Goal: Information Seeking & Learning: Find specific fact

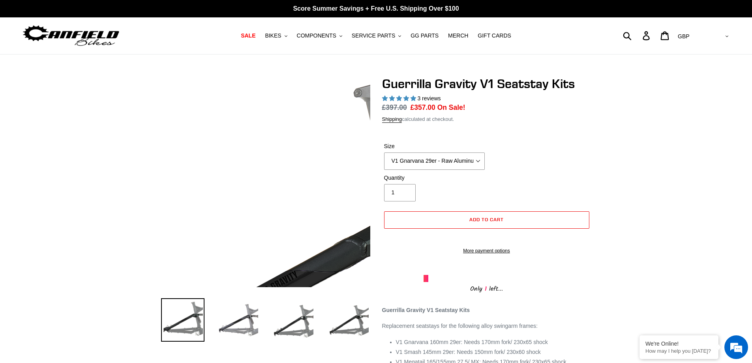
select select "highest-rating"
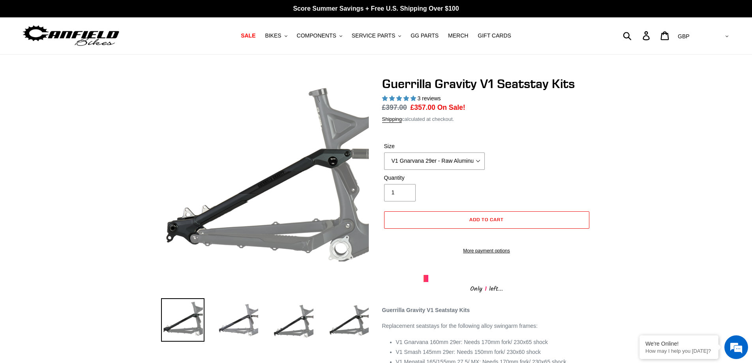
click at [470, 156] on select "V1 Gnarvana 29er - Raw Aluminum" at bounding box center [434, 160] width 101 height 17
drag, startPoint x: 415, startPoint y: 108, endPoint x: 446, endPoint y: 107, distance: 31.2
click at [433, 108] on span "£357.00" at bounding box center [422, 107] width 25 height 8
click at [492, 107] on dl "Regular price £397.00 Sale price £357.00 On Sale! Unit price / per" at bounding box center [486, 107] width 209 height 10
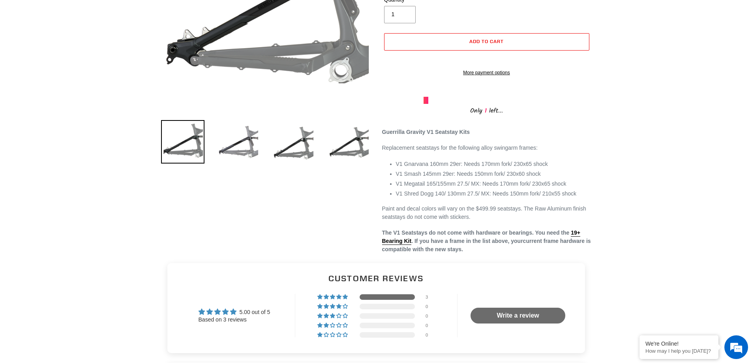
scroll to position [237, 0]
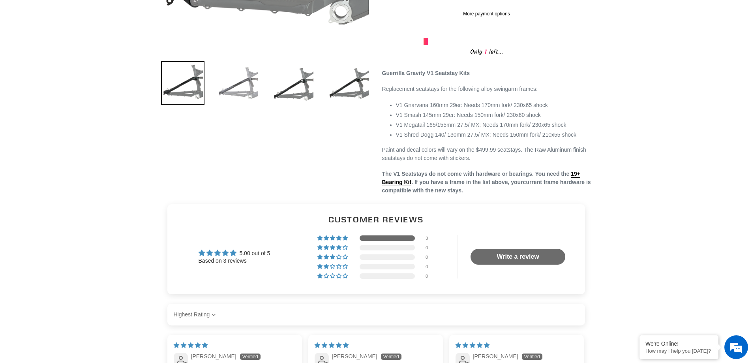
click at [253, 87] on img at bounding box center [237, 82] width 43 height 43
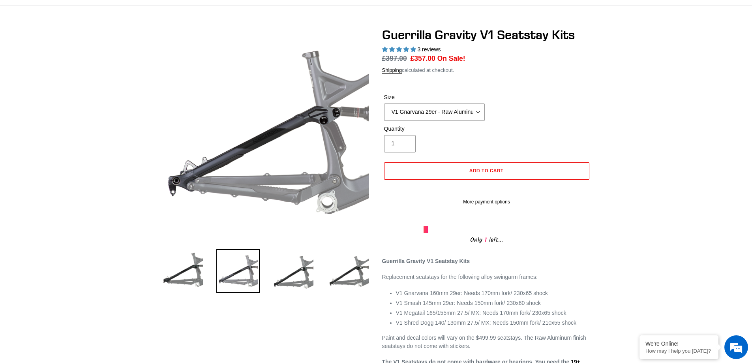
scroll to position [39, 0]
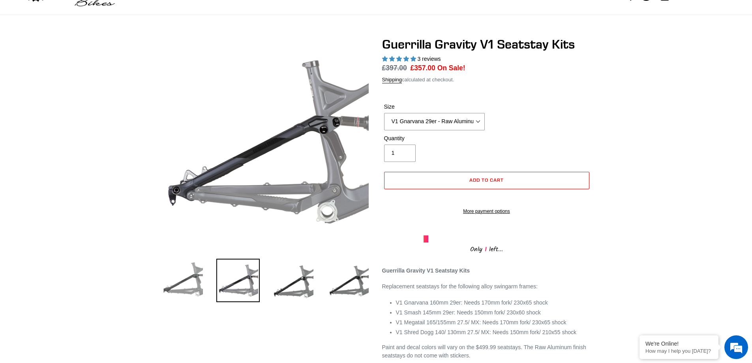
click at [179, 283] on img at bounding box center [182, 279] width 43 height 43
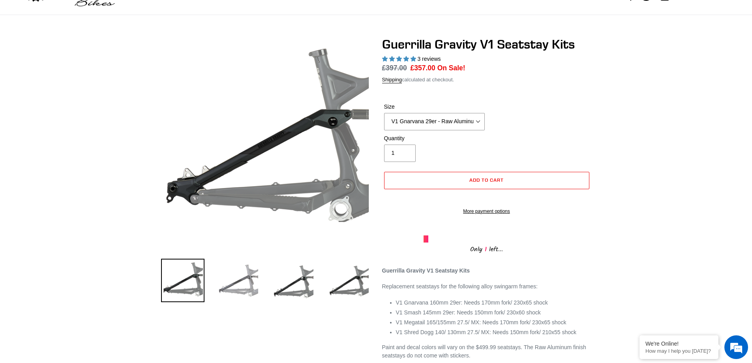
click at [235, 277] on img at bounding box center [237, 279] width 43 height 43
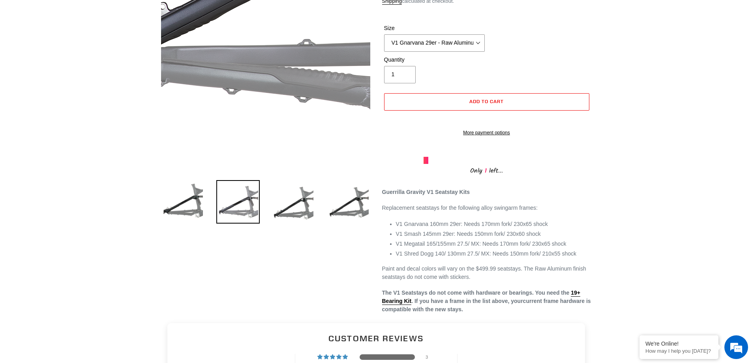
scroll to position [118, 0]
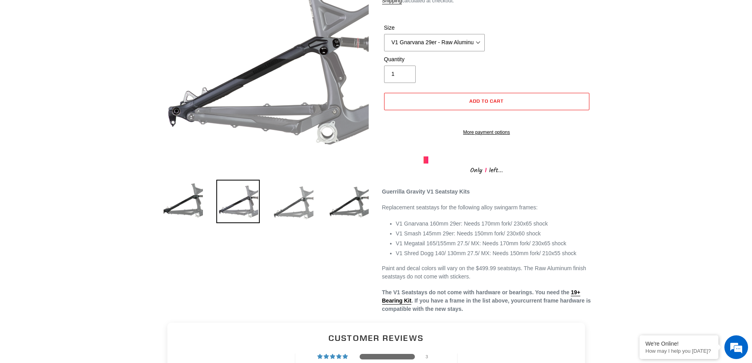
click at [286, 215] on img at bounding box center [293, 201] width 43 height 43
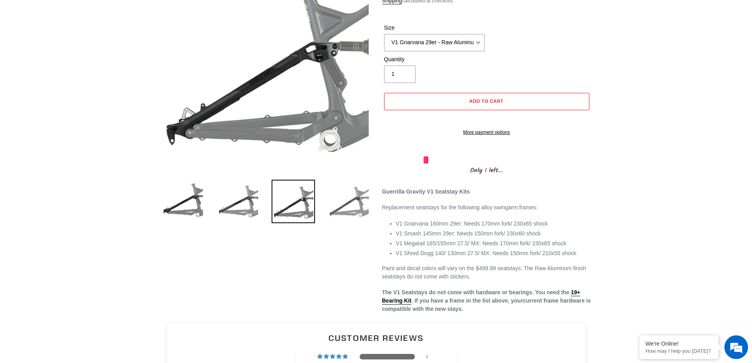
click at [361, 204] on img at bounding box center [348, 201] width 43 height 43
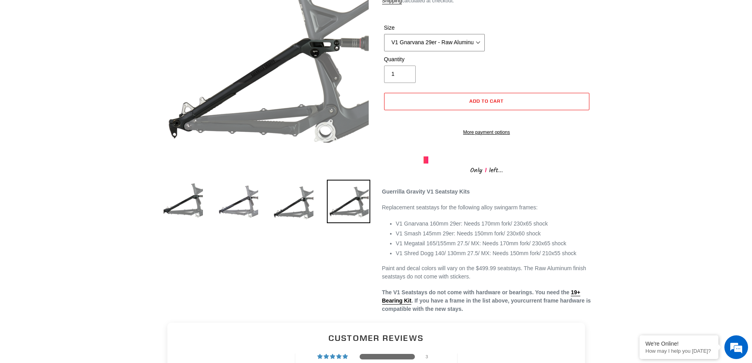
click at [434, 40] on select "V1 Gnarvana 29er - Raw Aluminum" at bounding box center [434, 42] width 101 height 17
click at [435, 40] on select "V1 Gnarvana 29er - Raw Aluminum" at bounding box center [434, 42] width 101 height 17
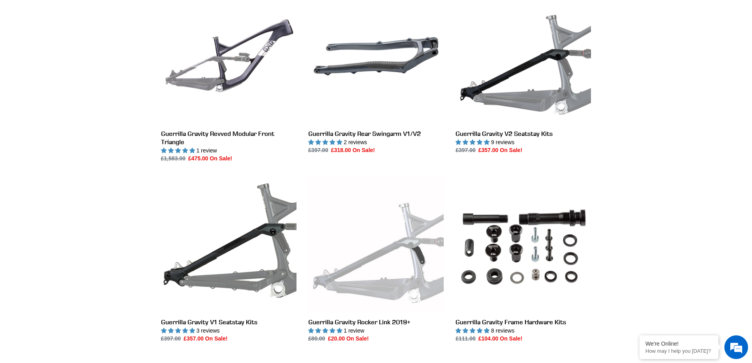
scroll to position [197, 0]
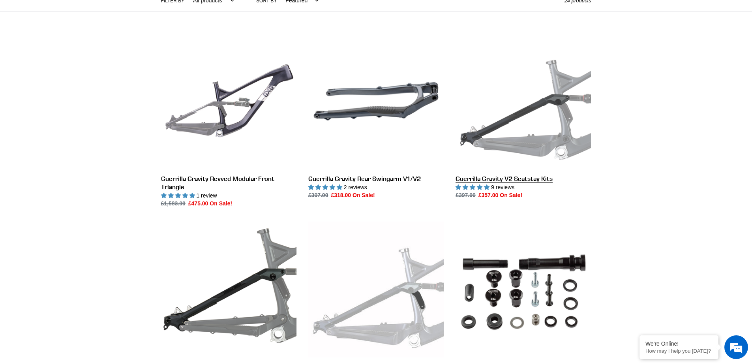
click at [551, 146] on link "Guerrilla Gravity V2 Seatstay Kits" at bounding box center [522, 117] width 135 height 166
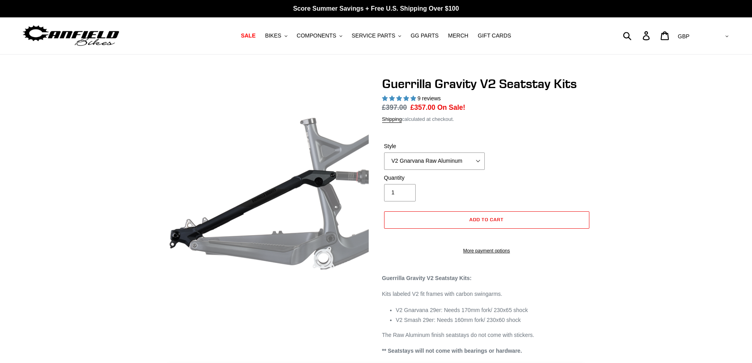
select select "highest-rating"
click at [479, 160] on select "V2 Gnarvana Raw Aluminum" at bounding box center [434, 160] width 101 height 17
click at [479, 159] on select "V2 Gnarvana Raw Aluminum" at bounding box center [434, 160] width 101 height 17
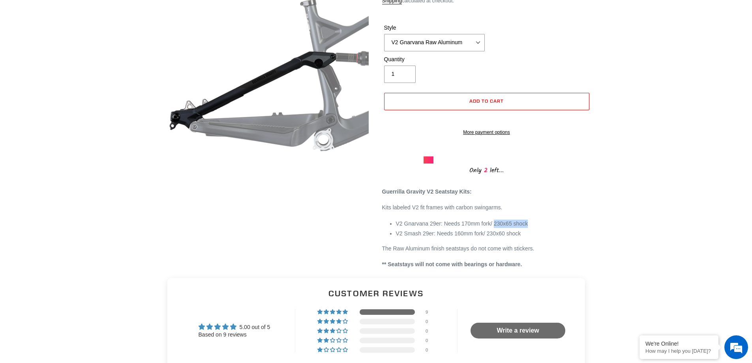
drag, startPoint x: 528, startPoint y: 230, endPoint x: 492, endPoint y: 229, distance: 35.5
click at [492, 228] on li "V2 Gnarvana 29er: Needs 170mm fork/ 230x65 shock" at bounding box center [493, 223] width 195 height 8
copy li "230x65 shock"
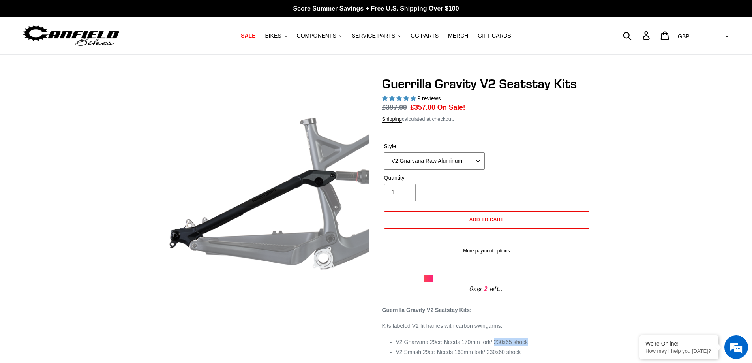
click at [436, 157] on select "V2 Gnarvana Raw Aluminum" at bounding box center [434, 160] width 101 height 17
